Goal: Book appointment/travel/reservation

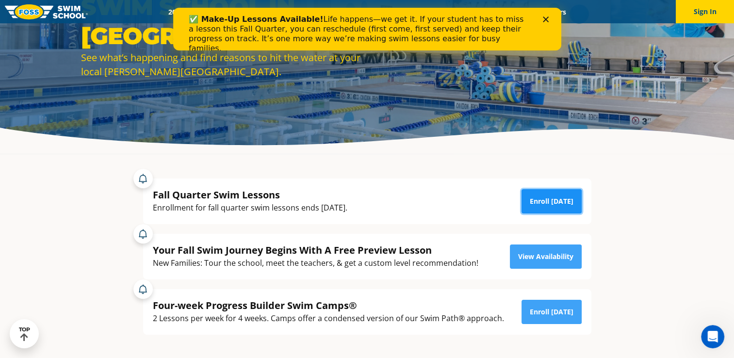
click at [549, 199] on link "Enroll [DATE]" at bounding box center [552, 201] width 60 height 24
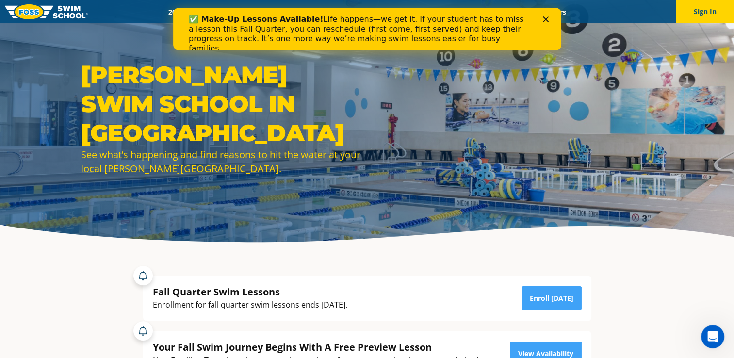
click at [544, 18] on icon "Close" at bounding box center [546, 20] width 6 height 6
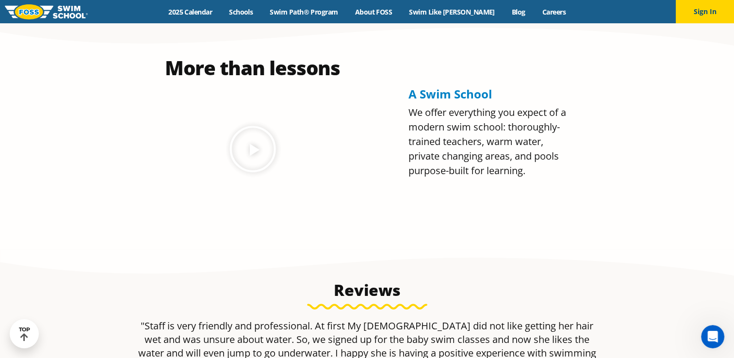
scroll to position [146, 0]
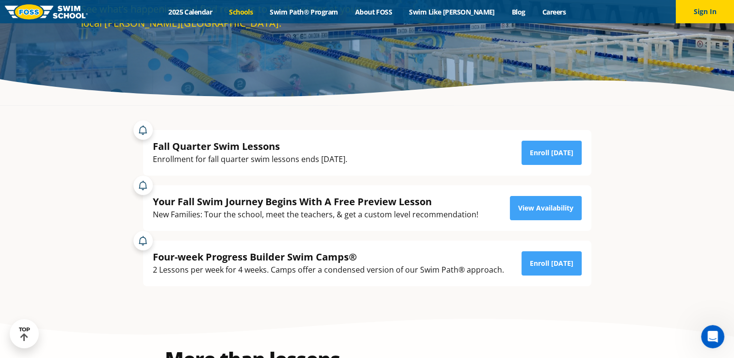
click at [256, 10] on link "Schools" at bounding box center [241, 11] width 41 height 9
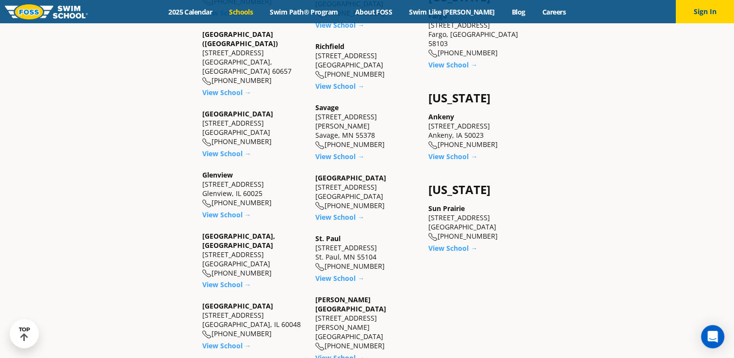
scroll to position [728, 0]
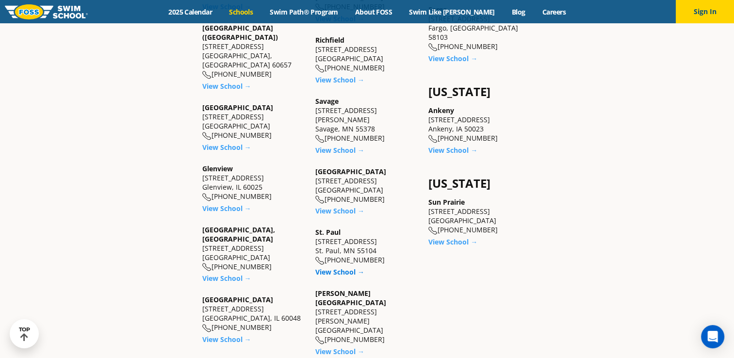
click at [329, 267] on link "View School →" at bounding box center [340, 271] width 49 height 9
